Goal: Information Seeking & Learning: Check status

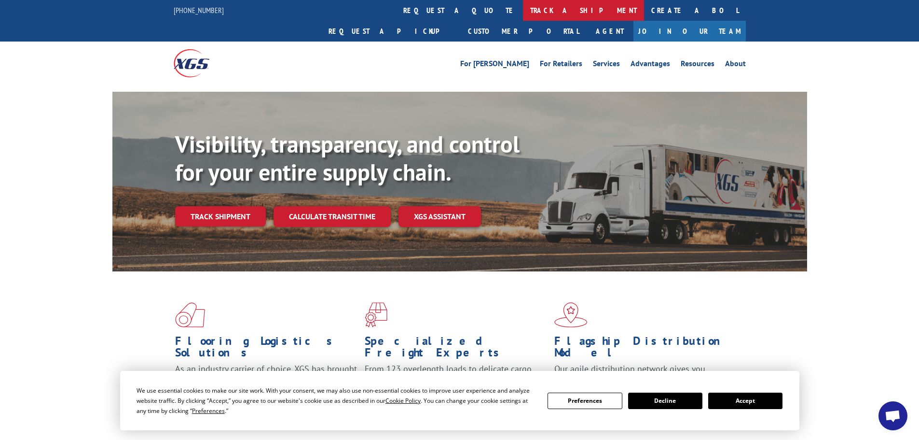
click at [523, 9] on link "track a shipment" at bounding box center [583, 10] width 121 height 21
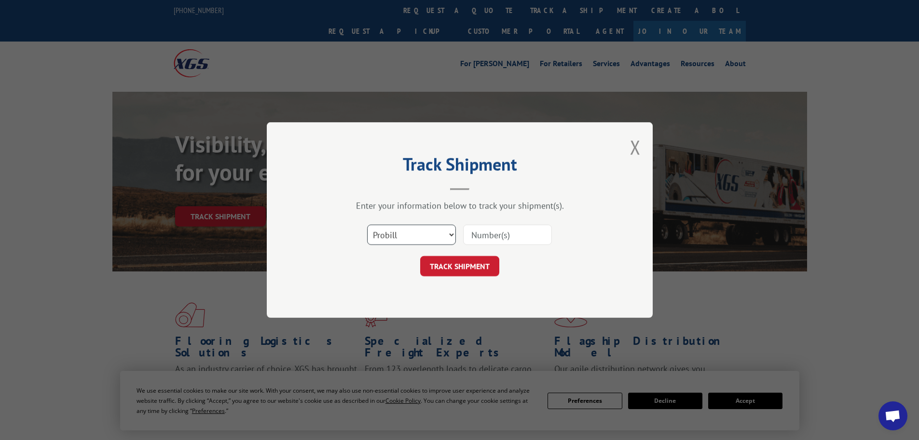
click at [397, 234] on select "Select category... Probill BOL PO" at bounding box center [411, 234] width 89 height 20
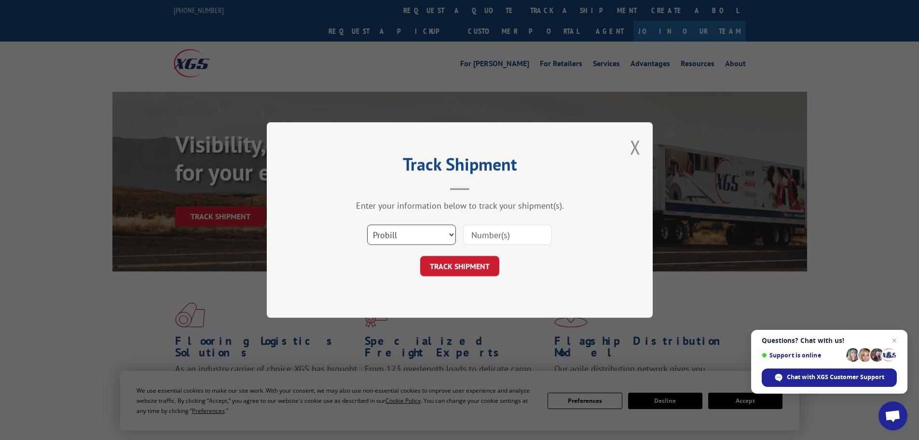
select select "bol"
click at [367, 224] on select "Select category... Probill BOL PO" at bounding box center [411, 234] width 89 height 20
click at [506, 233] on input at bounding box center [507, 234] width 89 height 20
paste input "5225867"
type input "5225867"
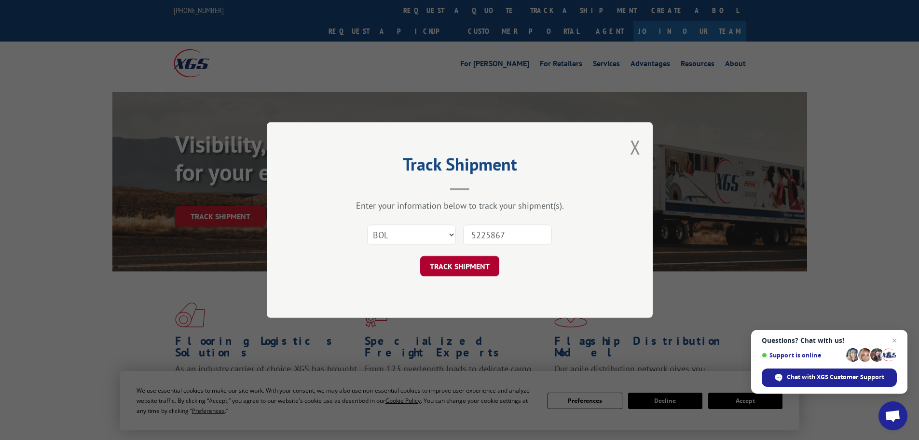
click at [466, 268] on button "TRACK SHIPMENT" at bounding box center [459, 266] width 79 height 20
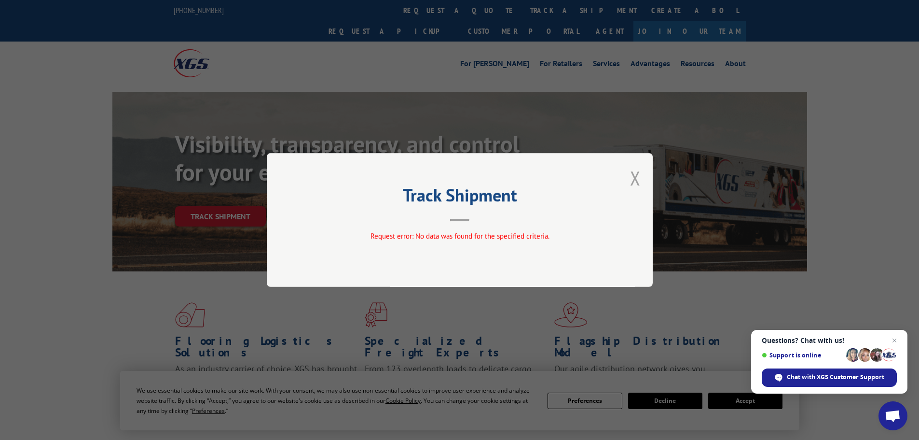
click at [639, 179] on button "Close modal" at bounding box center [635, 178] width 11 height 26
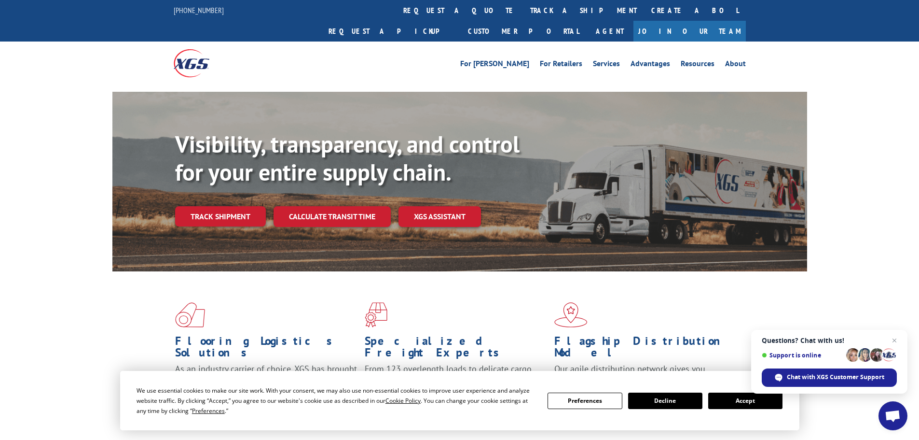
click at [523, 7] on link "track a shipment" at bounding box center [583, 10] width 121 height 21
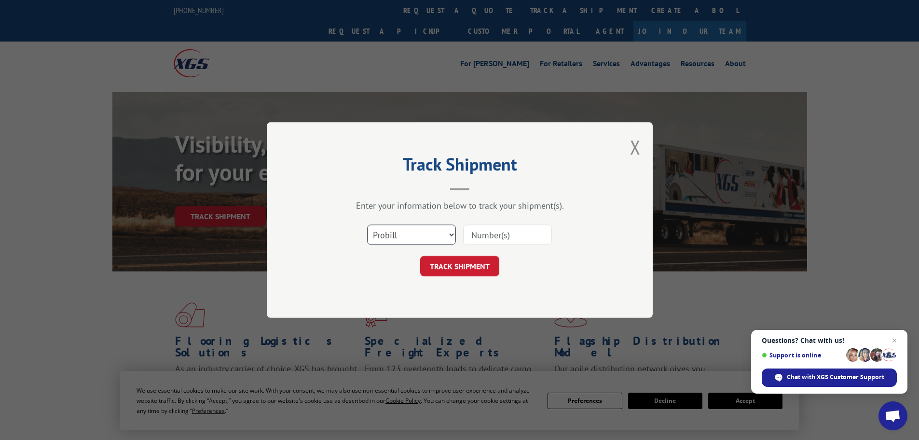
click at [398, 234] on select "Select category... Probill BOL PO" at bounding box center [411, 234] width 89 height 20
select select "bol"
click at [367, 224] on select "Select category... Probill BOL PO" at bounding box center [411, 234] width 89 height 20
click at [491, 237] on input at bounding box center [507, 234] width 89 height 20
paste input "5211828"
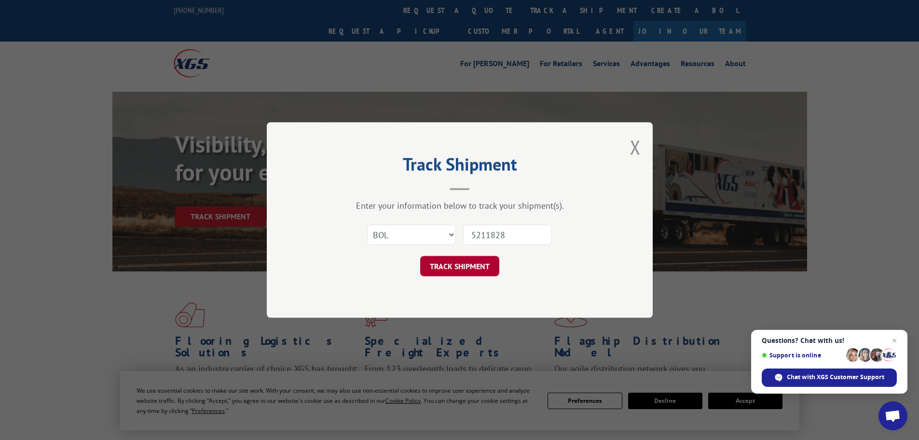
type input "5211828"
click at [469, 273] on button "TRACK SHIPMENT" at bounding box center [459, 266] width 79 height 20
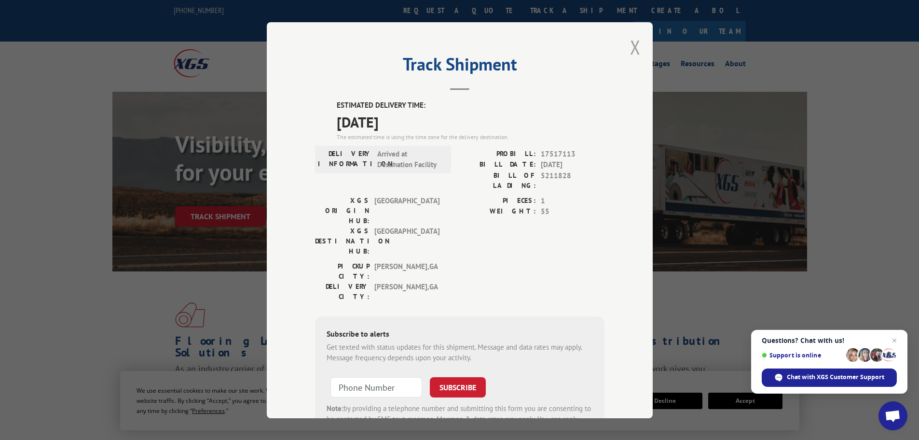
click at [633, 51] on button "Close modal" at bounding box center [635, 47] width 11 height 26
